Goal: Task Accomplishment & Management: Use online tool/utility

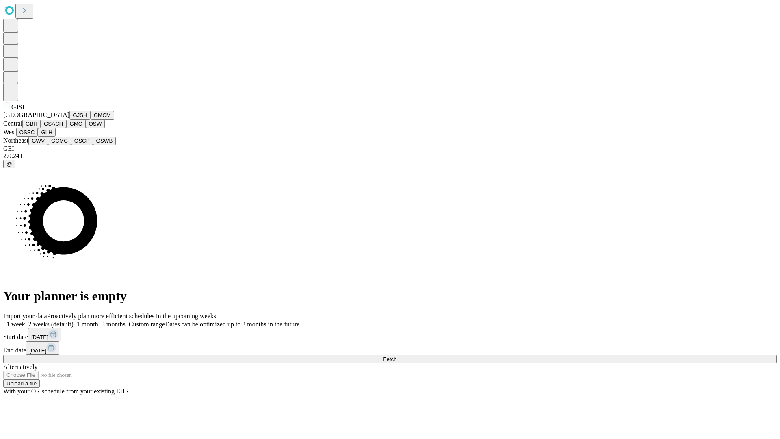
click at [69, 119] on button "GJSH" at bounding box center [79, 115] width 21 height 9
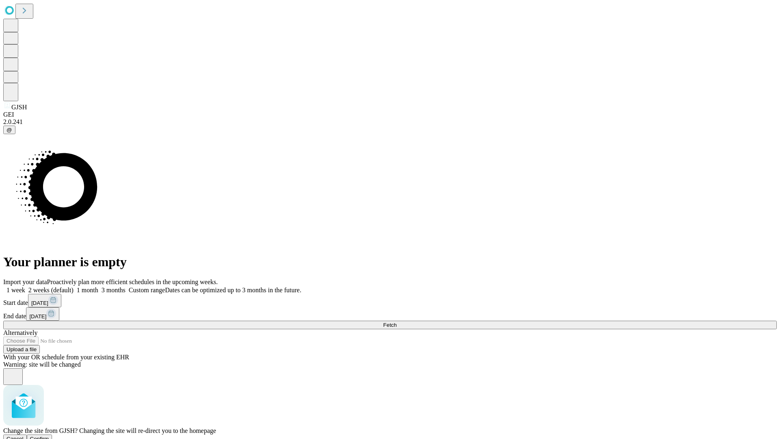
click at [49, 436] on span "Confirm" at bounding box center [39, 439] width 19 height 6
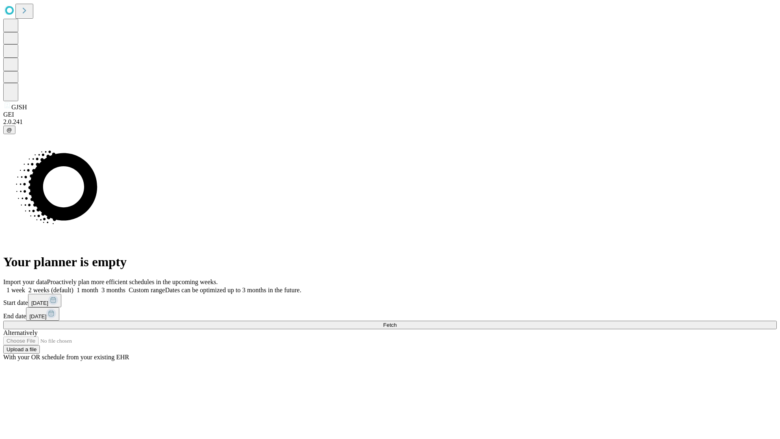
click at [98, 286] on label "1 month" at bounding box center [86, 289] width 25 height 7
click at [397, 322] on span "Fetch" at bounding box center [389, 325] width 13 height 6
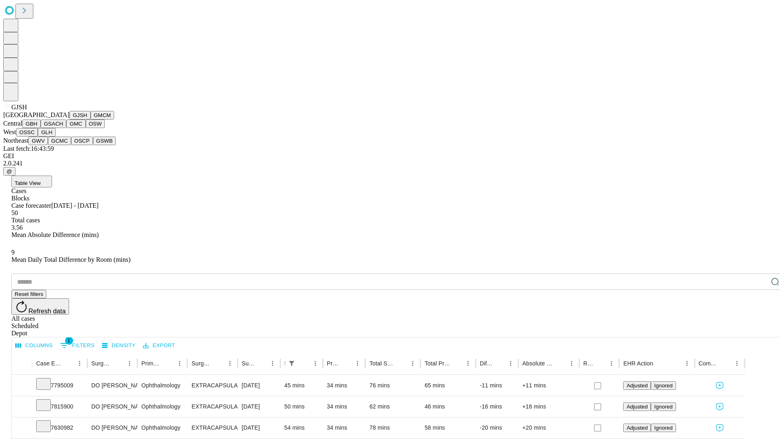
click at [91, 119] on button "GMCM" at bounding box center [103, 115] width 24 height 9
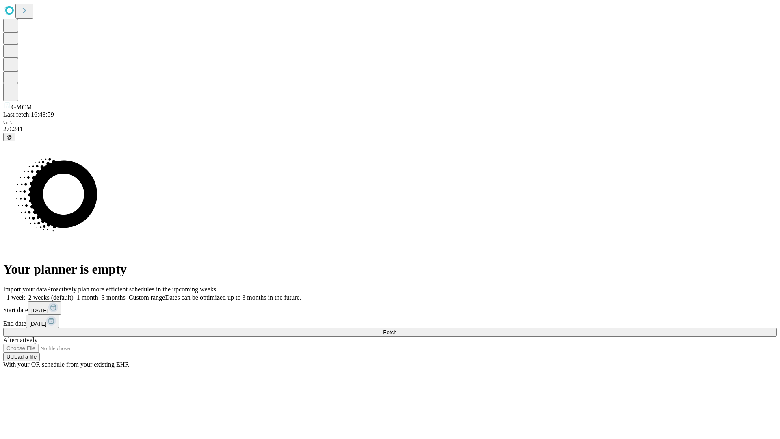
click at [98, 294] on label "1 month" at bounding box center [86, 297] width 25 height 7
click at [397, 329] on span "Fetch" at bounding box center [389, 332] width 13 height 6
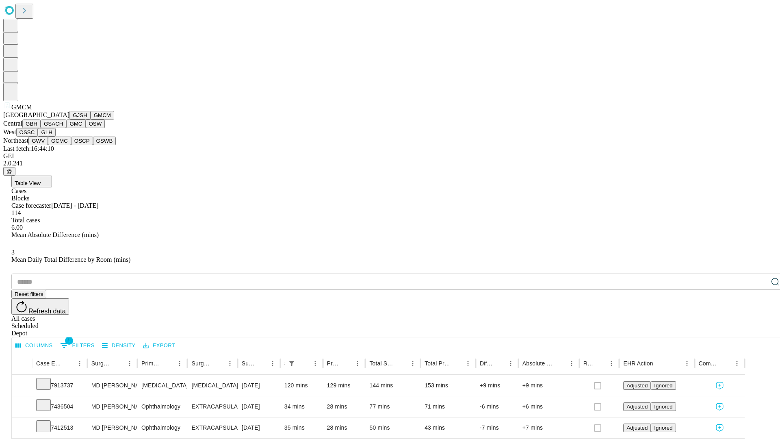
click at [41, 128] on button "GBH" at bounding box center [31, 123] width 18 height 9
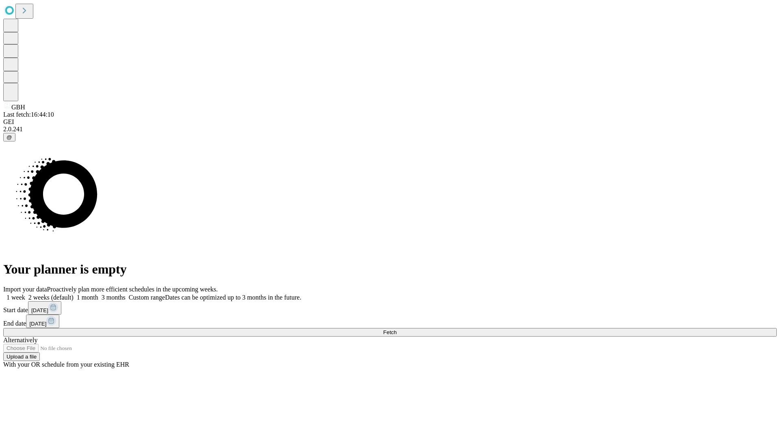
click at [397, 329] on span "Fetch" at bounding box center [389, 332] width 13 height 6
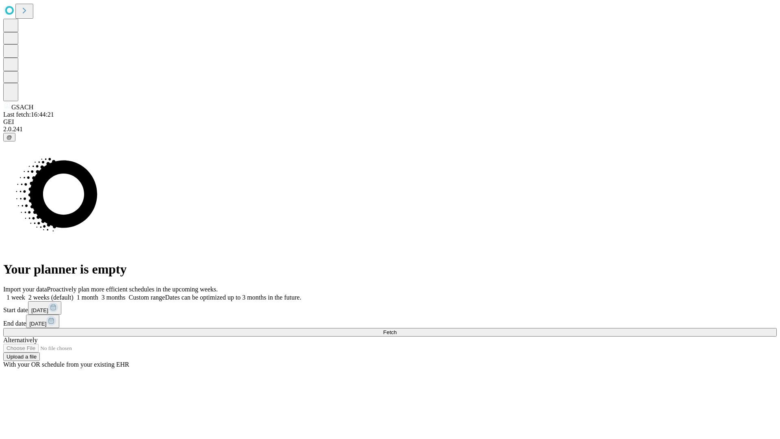
click at [397, 329] on span "Fetch" at bounding box center [389, 332] width 13 height 6
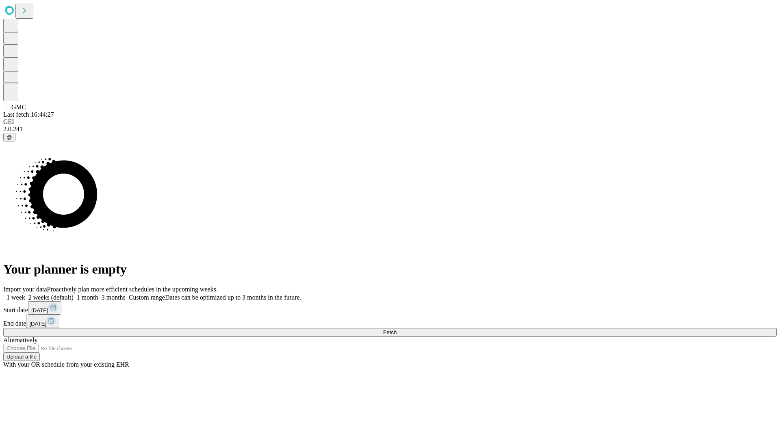
click at [98, 294] on label "1 month" at bounding box center [86, 297] width 25 height 7
click at [397, 329] on span "Fetch" at bounding box center [389, 332] width 13 height 6
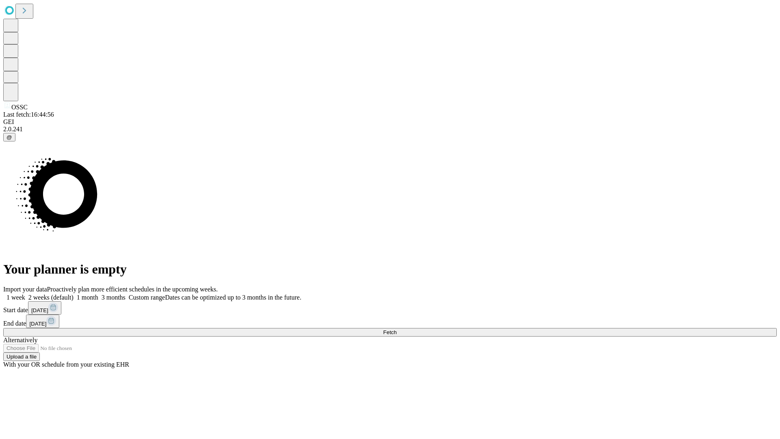
click at [98, 294] on label "1 month" at bounding box center [86, 297] width 25 height 7
click at [397, 329] on span "Fetch" at bounding box center [389, 332] width 13 height 6
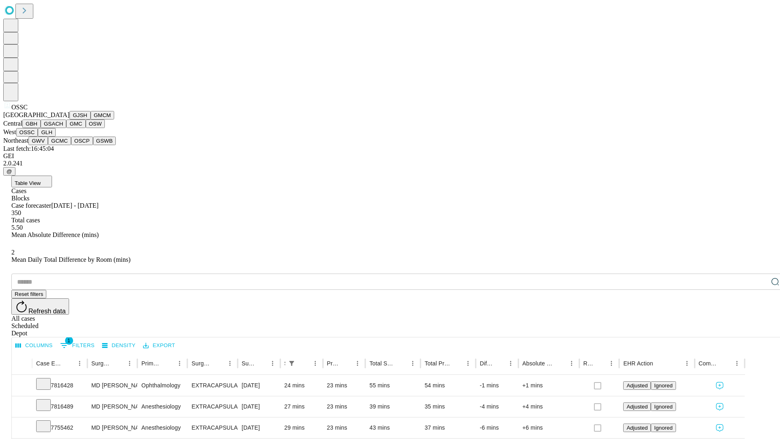
click at [55, 137] on button "GLH" at bounding box center [46, 132] width 17 height 9
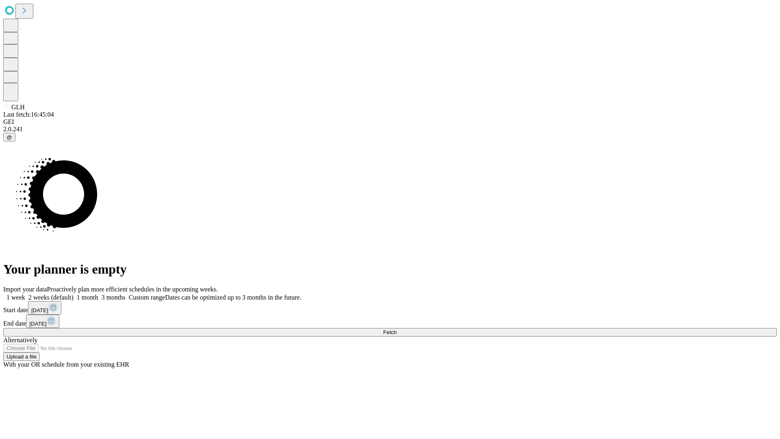
click at [98, 294] on label "1 month" at bounding box center [86, 297] width 25 height 7
click at [397, 329] on span "Fetch" at bounding box center [389, 332] width 13 height 6
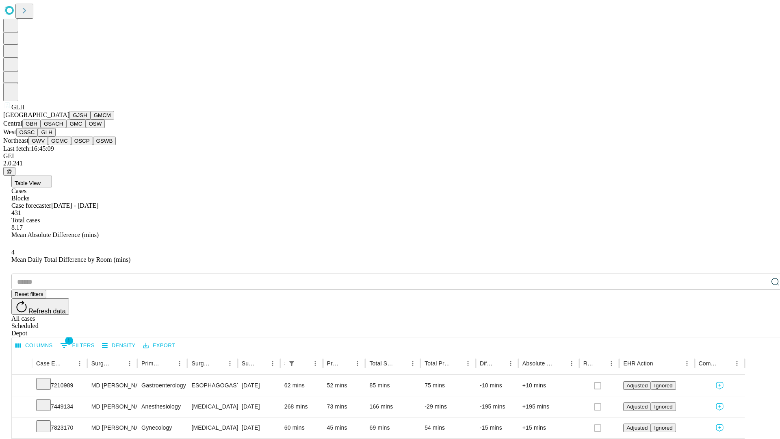
click at [48, 145] on button "GWV" at bounding box center [38, 141] width 20 height 9
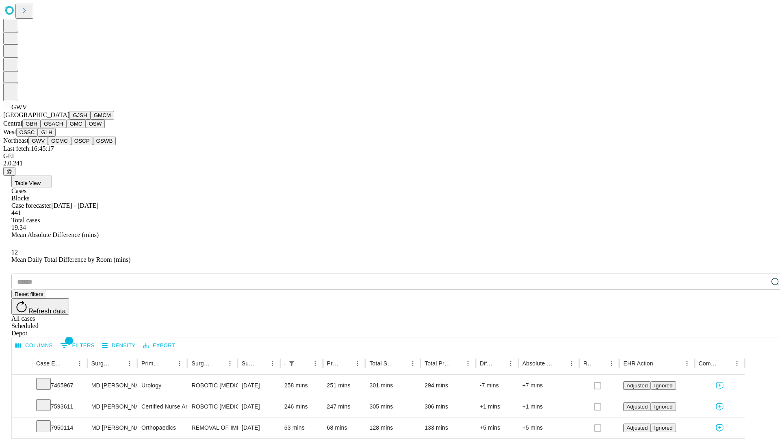
click at [63, 145] on button "GCMC" at bounding box center [59, 141] width 23 height 9
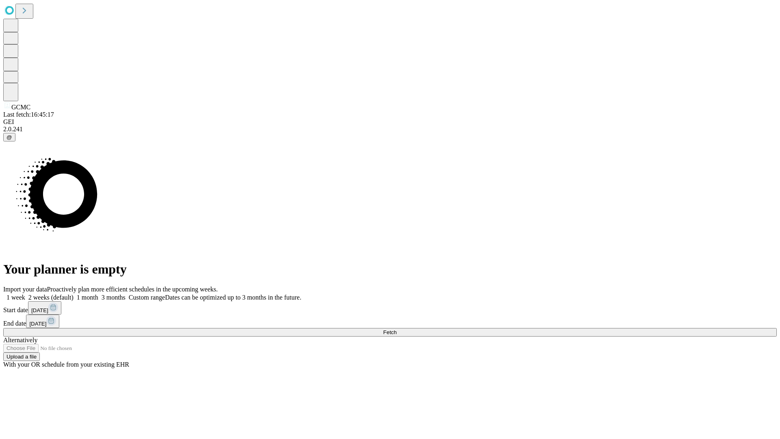
click at [98, 294] on label "1 month" at bounding box center [86, 297] width 25 height 7
click at [397, 329] on span "Fetch" at bounding box center [389, 332] width 13 height 6
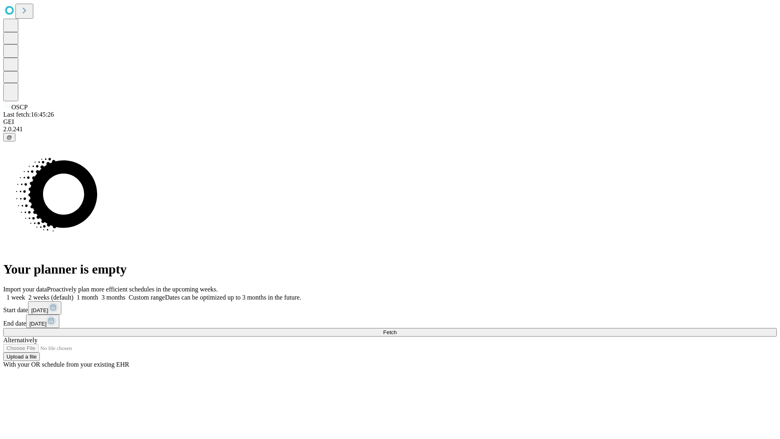
click at [98, 294] on label "1 month" at bounding box center [86, 297] width 25 height 7
click at [397, 329] on span "Fetch" at bounding box center [389, 332] width 13 height 6
